Goal: Find contact information: Find contact information

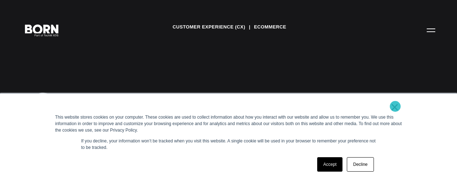
click at [395, 107] on link "×" at bounding box center [395, 107] width 9 height 7
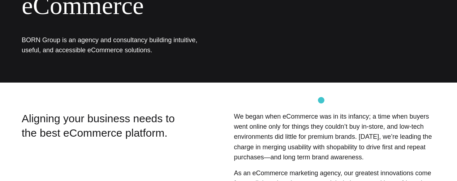
scroll to position [130, 0]
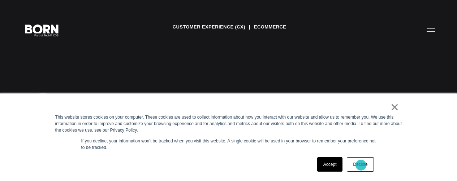
click at [361, 165] on link "Decline" at bounding box center [360, 165] width 27 height 14
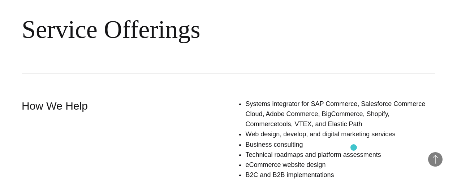
scroll to position [477, 0]
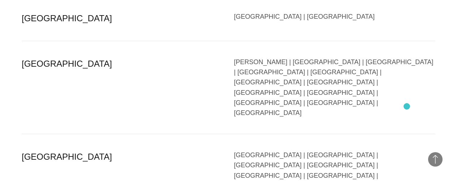
scroll to position [1549, 0]
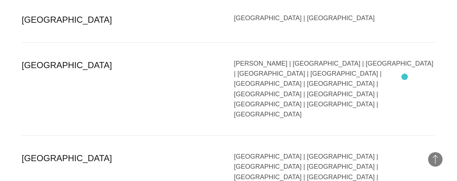
click at [405, 152] on div "[GEOGRAPHIC_DATA] | [GEOGRAPHIC_DATA] | [GEOGRAPHIC_DATA] | [GEOGRAPHIC_DATA] |…" at bounding box center [335, 172] width 202 height 41
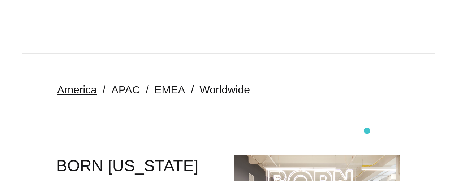
scroll to position [118, 0]
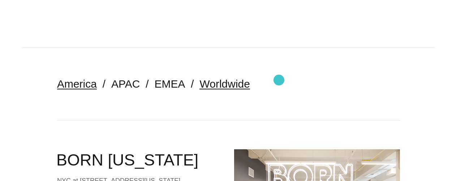
click at [250, 80] on link "Worldwide" at bounding box center [224, 84] width 51 height 12
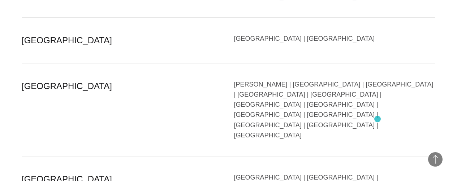
scroll to position [650, 0]
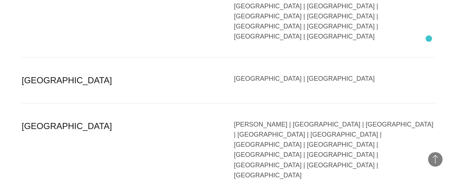
click at [429, 39] on section "Region Country Europe Austria | Belgium | Bulgaria | Czech Republic | Denmark |…" at bounding box center [228, 63] width 457 height 712
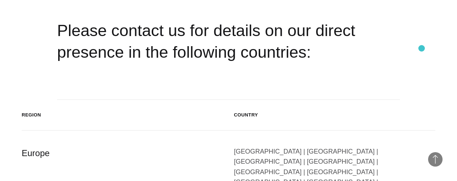
scroll to position [217, 0]
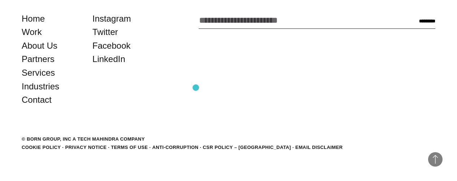
scroll to position [1516, 0]
click at [52, 103] on link "Contact" at bounding box center [37, 100] width 30 height 14
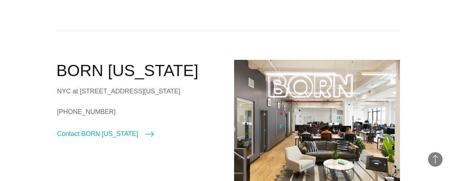
scroll to position [217, 0]
